Goal: Contribute content

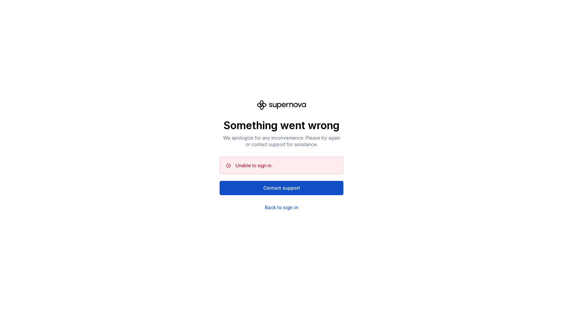
click at [277, 211] on div "Something went wrong We apologize for any inconvenience. Please try again or co…" at bounding box center [281, 155] width 563 height 311
click at [277, 208] on div "Back to sign in" at bounding box center [282, 208] width 34 height 7
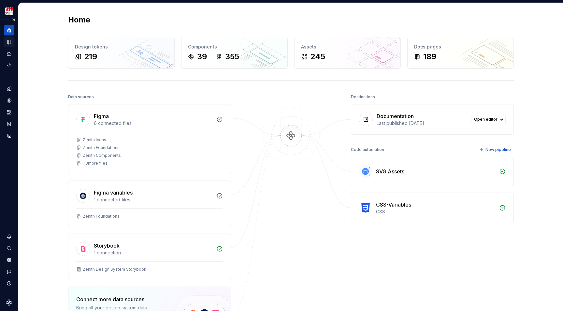
click at [8, 40] on icon "Documentation" at bounding box center [8, 42] width 3 height 4
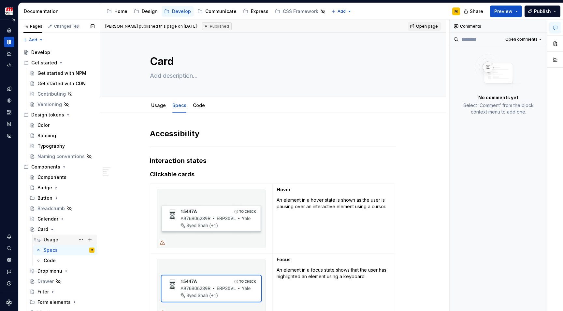
scroll to position [13, 0]
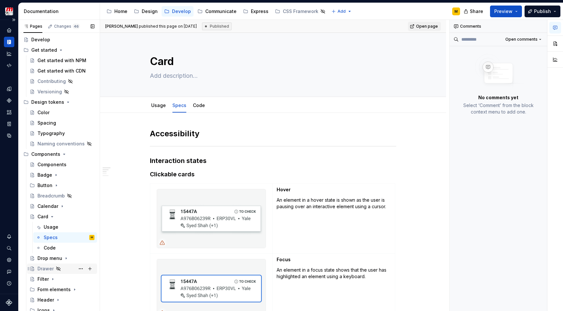
click at [45, 270] on div "Drawer" at bounding box center [45, 269] width 16 height 7
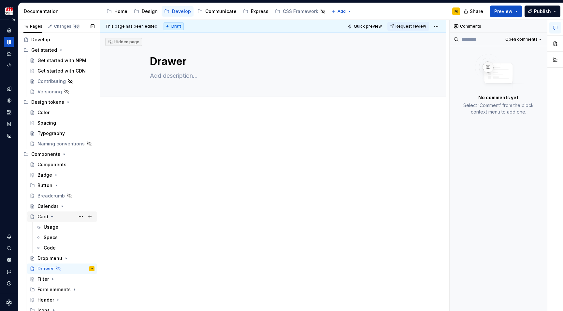
click at [42, 217] on div "Card" at bounding box center [42, 217] width 11 height 7
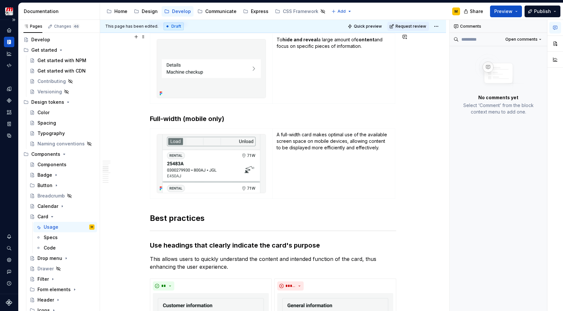
scroll to position [427, 0]
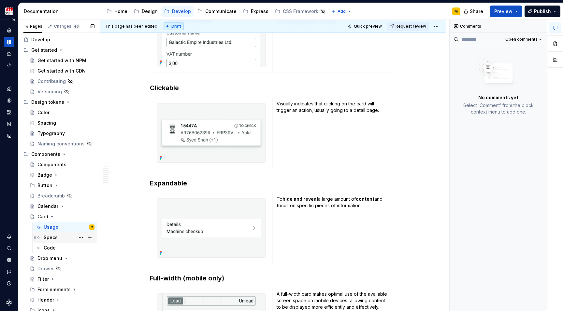
click at [60, 241] on div "Specs" at bounding box center [69, 237] width 51 height 9
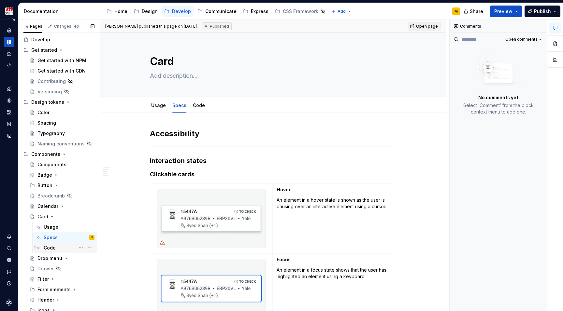
click at [57, 249] on div "Code" at bounding box center [69, 248] width 51 height 9
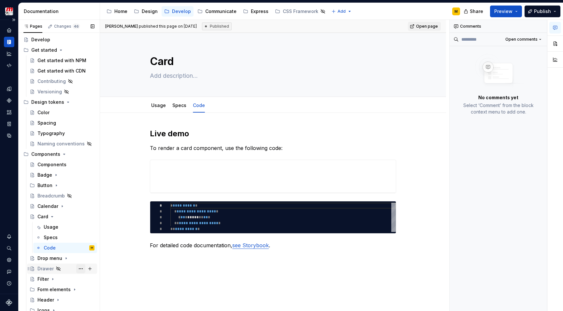
click at [83, 270] on button "Page tree" at bounding box center [80, 268] width 9 height 9
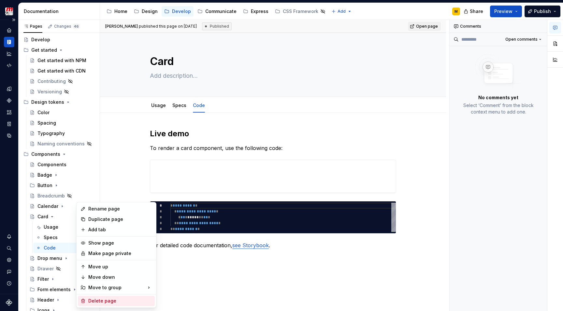
click at [90, 301] on div "Delete page" at bounding box center [120, 301] width 64 height 7
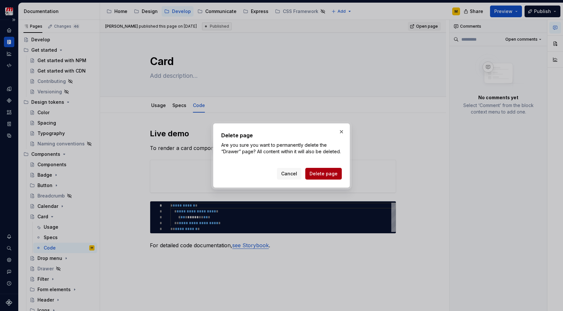
click at [327, 173] on span "Delete page" at bounding box center [323, 174] width 28 height 7
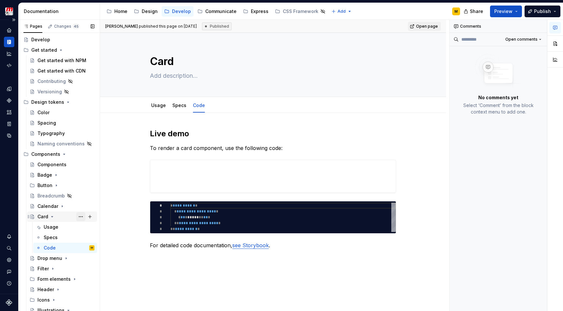
click at [81, 217] on button "Page tree" at bounding box center [80, 216] width 9 height 9
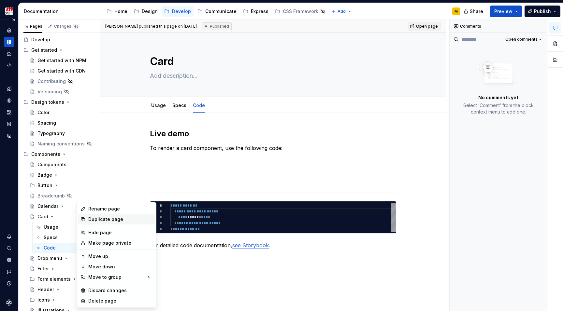
click at [93, 219] on div "Duplicate page" at bounding box center [120, 219] width 64 height 7
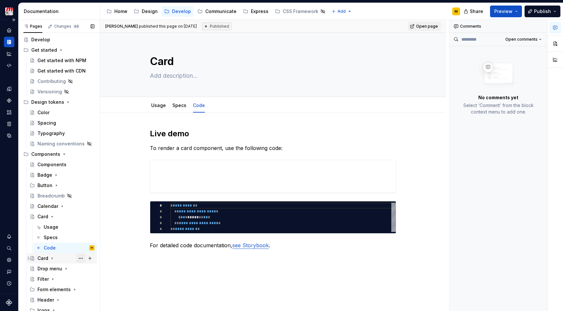
click at [80, 258] on button "Page tree" at bounding box center [80, 258] width 9 height 9
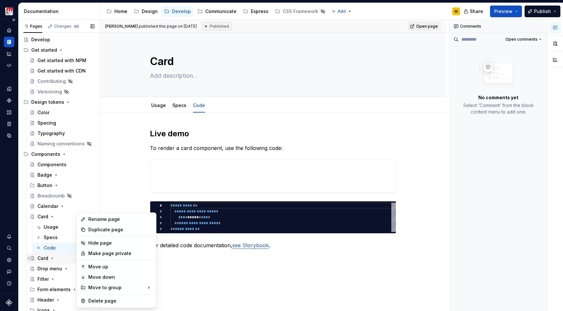
type textarea "*"
click at [101, 221] on div "Rename page" at bounding box center [120, 219] width 64 height 7
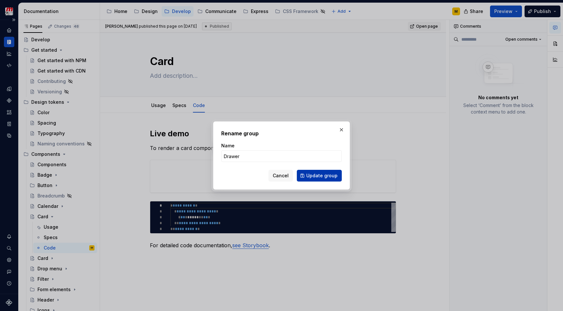
type input "Drawer"
click at [320, 173] on span "Update group" at bounding box center [321, 176] width 31 height 7
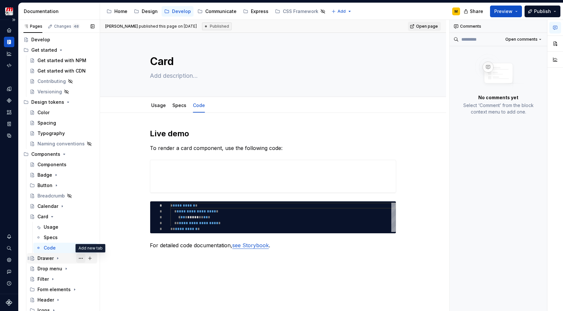
click at [81, 260] on button "Page tree" at bounding box center [80, 258] width 9 height 9
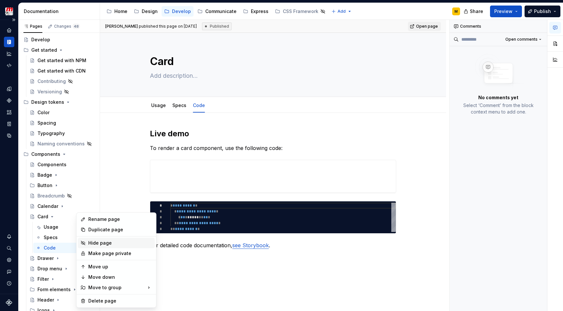
click at [112, 243] on div "Hide page" at bounding box center [120, 243] width 64 height 7
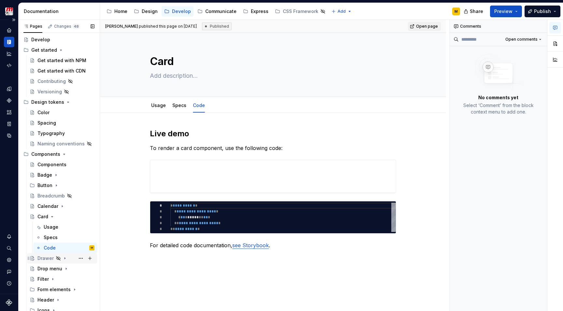
click at [64, 258] on icon "Page tree" at bounding box center [64, 259] width 1 height 2
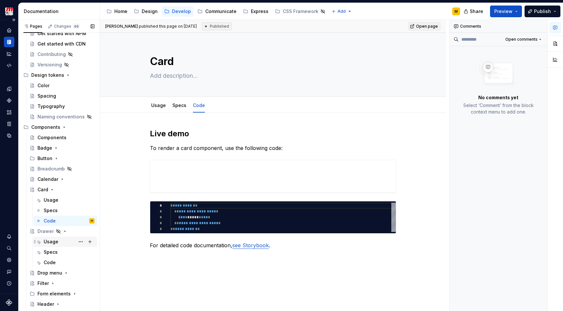
click at [55, 243] on div "Usage" at bounding box center [51, 242] width 15 height 7
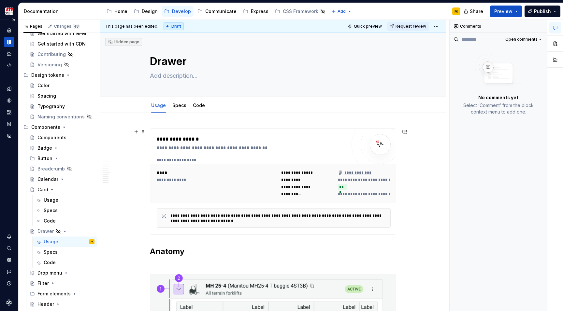
click at [166, 178] on div "**********" at bounding box center [214, 180] width 115 height 5
click at [63, 201] on div "Usage" at bounding box center [69, 200] width 51 height 9
click at [54, 240] on div "Usage" at bounding box center [51, 242] width 15 height 7
click at [301, 159] on div "**********" at bounding box center [274, 160] width 234 height 5
click at [557, 42] on button "button" at bounding box center [555, 44] width 12 height 12
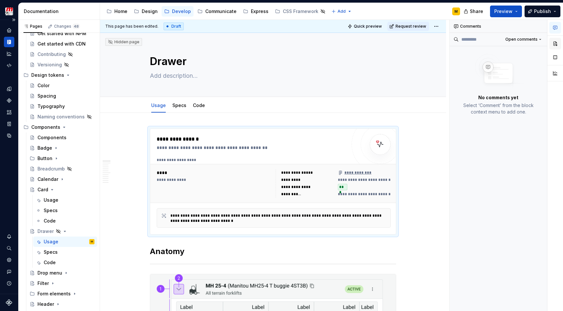
type textarea "*"
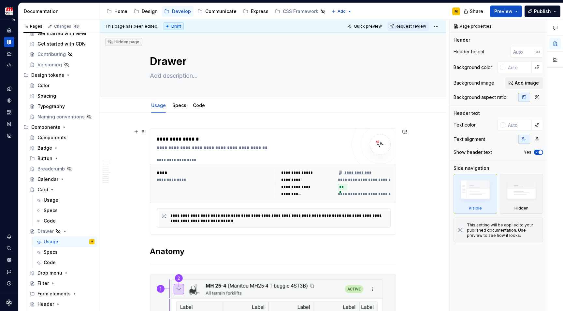
click at [337, 166] on div "**********" at bounding box center [273, 183] width 247 height 39
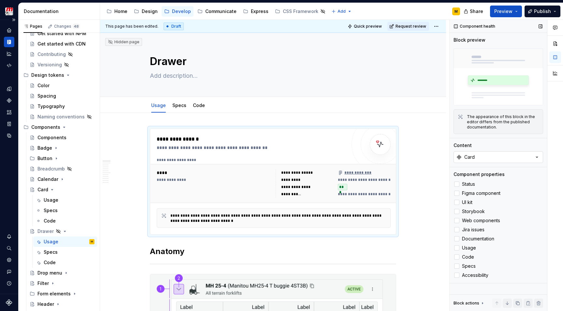
click at [535, 157] on icon "button" at bounding box center [537, 157] width 7 height 7
type input "d"
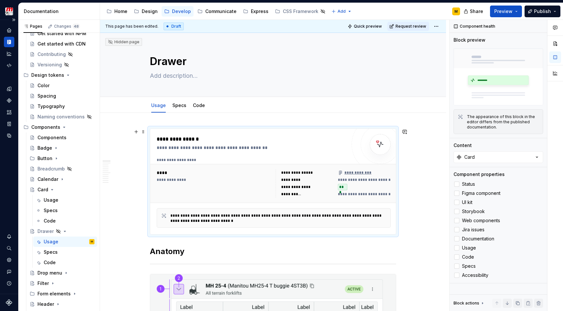
click at [395, 129] on div "**********" at bounding box center [273, 182] width 246 height 106
click at [145, 132] on span at bounding box center [143, 131] width 5 height 9
click at [160, 189] on div "Delete" at bounding box center [175, 191] width 42 height 7
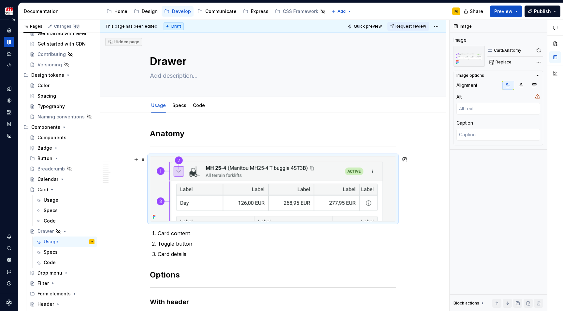
click at [211, 193] on img at bounding box center [273, 189] width 246 height 65
click at [506, 63] on span "Replace" at bounding box center [503, 62] width 16 height 5
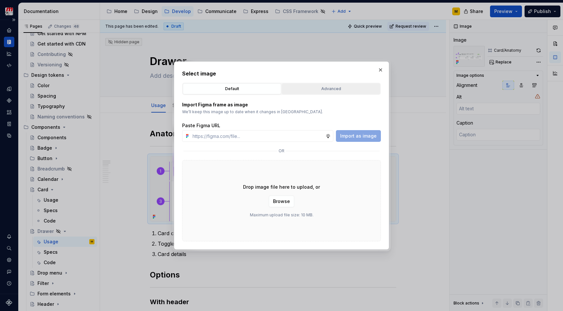
click at [318, 86] on div "Advanced" at bounding box center [331, 89] width 94 height 7
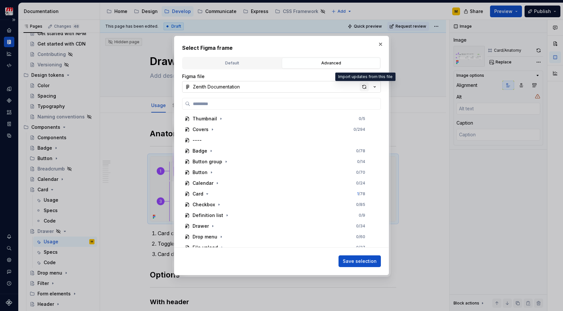
click at [366, 88] on div "button" at bounding box center [364, 86] width 9 height 9
type textarea "*"
click at [259, 105] on input "search" at bounding box center [285, 104] width 190 height 7
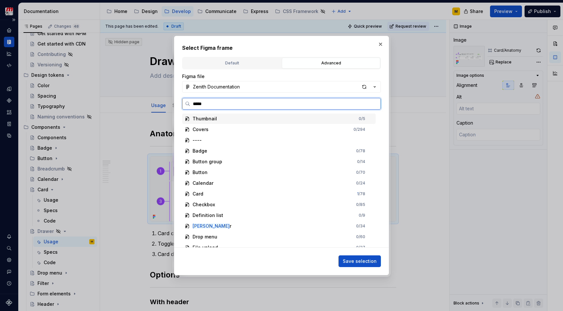
type input "******"
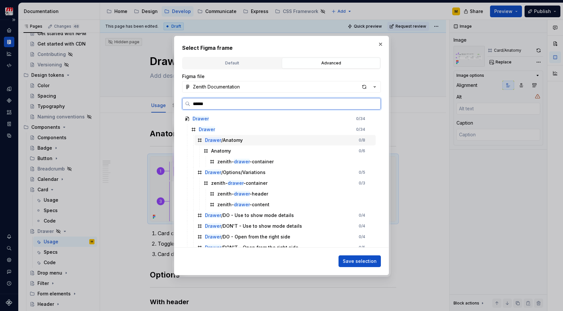
click at [254, 142] on div "Drawer /Anatomy 0 / 8" at bounding box center [284, 140] width 181 height 10
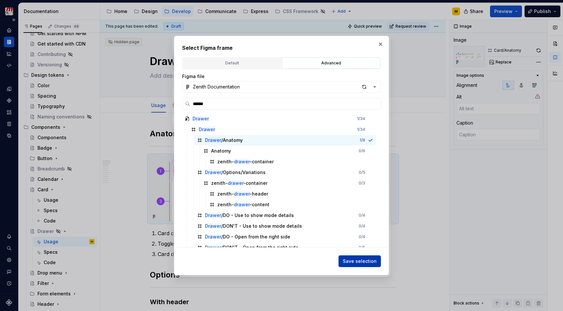
click at [352, 260] on span "Save selection" at bounding box center [360, 261] width 34 height 7
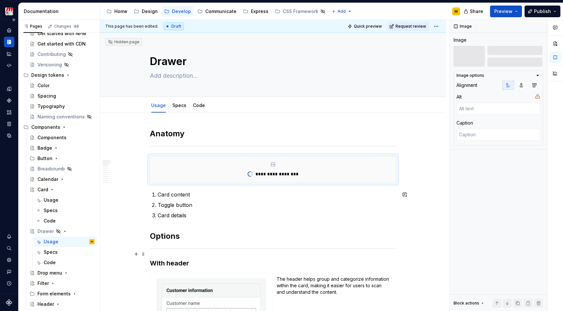
type textarea "*"
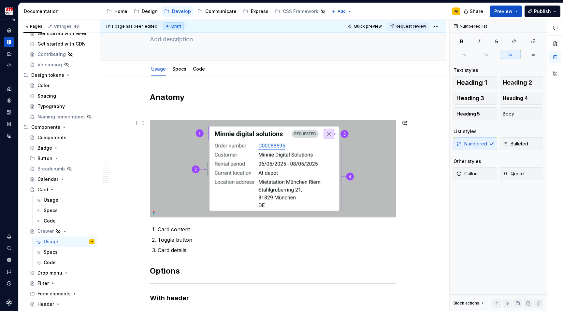
scroll to position [73, 0]
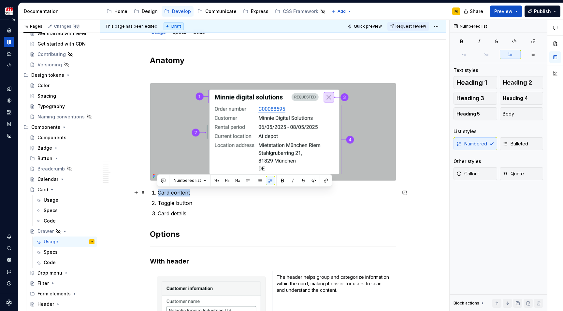
drag, startPoint x: 190, startPoint y: 193, endPoint x: 158, endPoint y: 195, distance: 31.7
click at [158, 195] on p "Card content" at bounding box center [277, 193] width 238 height 8
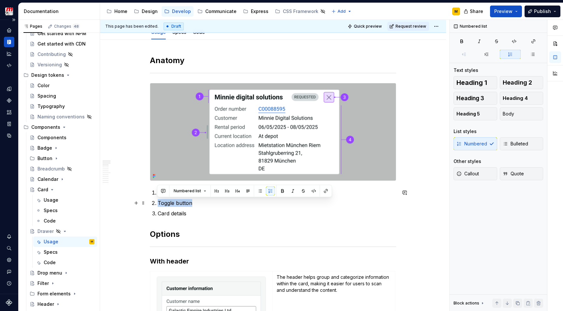
drag, startPoint x: 192, startPoint y: 205, endPoint x: 159, endPoint y: 204, distance: 32.9
click at [158, 204] on p "Toggle button" at bounding box center [277, 203] width 238 height 8
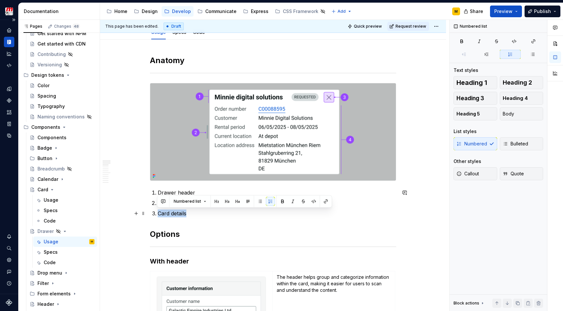
drag, startPoint x: 187, startPoint y: 215, endPoint x: 158, endPoint y: 214, distance: 28.7
click at [158, 214] on p "Card details" at bounding box center [277, 214] width 238 height 8
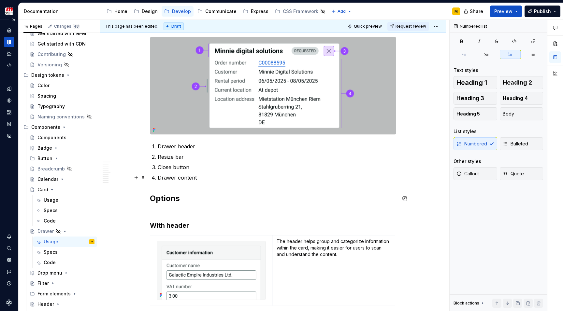
scroll to position [81, 0]
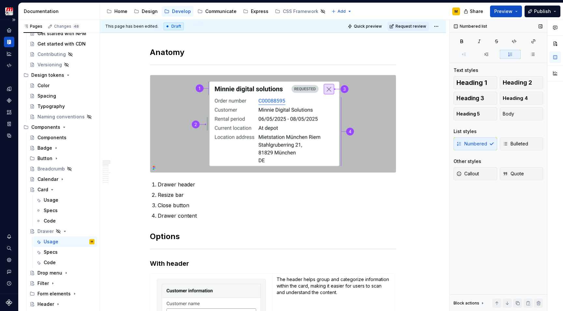
type textarea "*"
